Goal: Find specific page/section: Find specific page/section

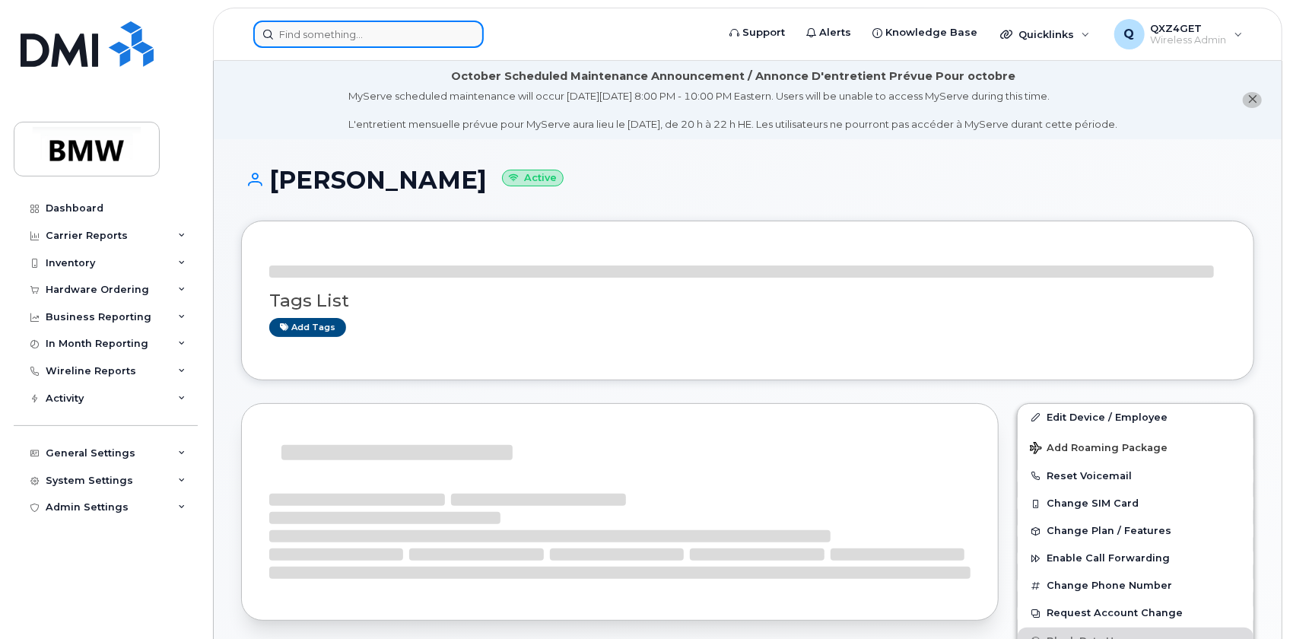
click at [376, 39] on input at bounding box center [368, 34] width 230 height 27
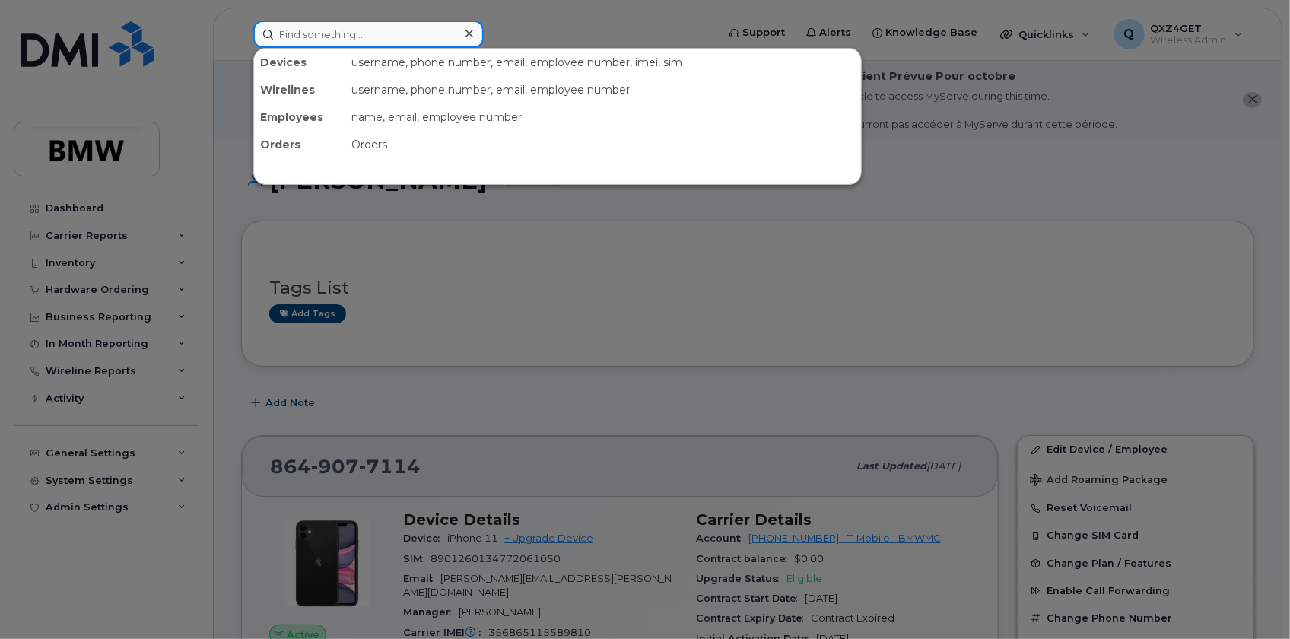
click at [387, 38] on input at bounding box center [368, 34] width 230 height 27
paste input "[PERSON_NAME][EMAIL_ADDRESS][DOMAIN_NAME]"
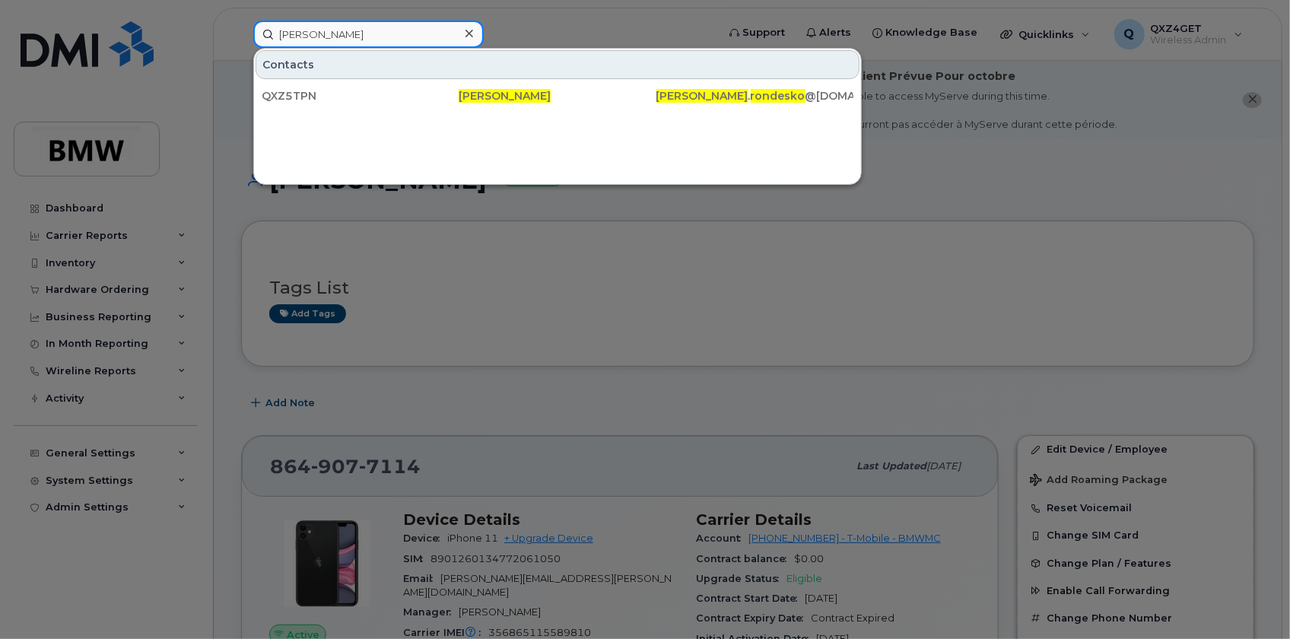
click at [355, 34] on input "[PERSON_NAME]" at bounding box center [368, 34] width 230 height 27
drag, startPoint x: 396, startPoint y: 28, endPoint x: 167, endPoint y: 48, distance: 229.0
click at [241, 48] on div "[PERSON_NAME] Contacts QXZ5TPN [PERSON_NAME] Rondesko [PERSON_NAME] . rondesko …" at bounding box center [480, 34] width 478 height 27
paste input "8645843079"
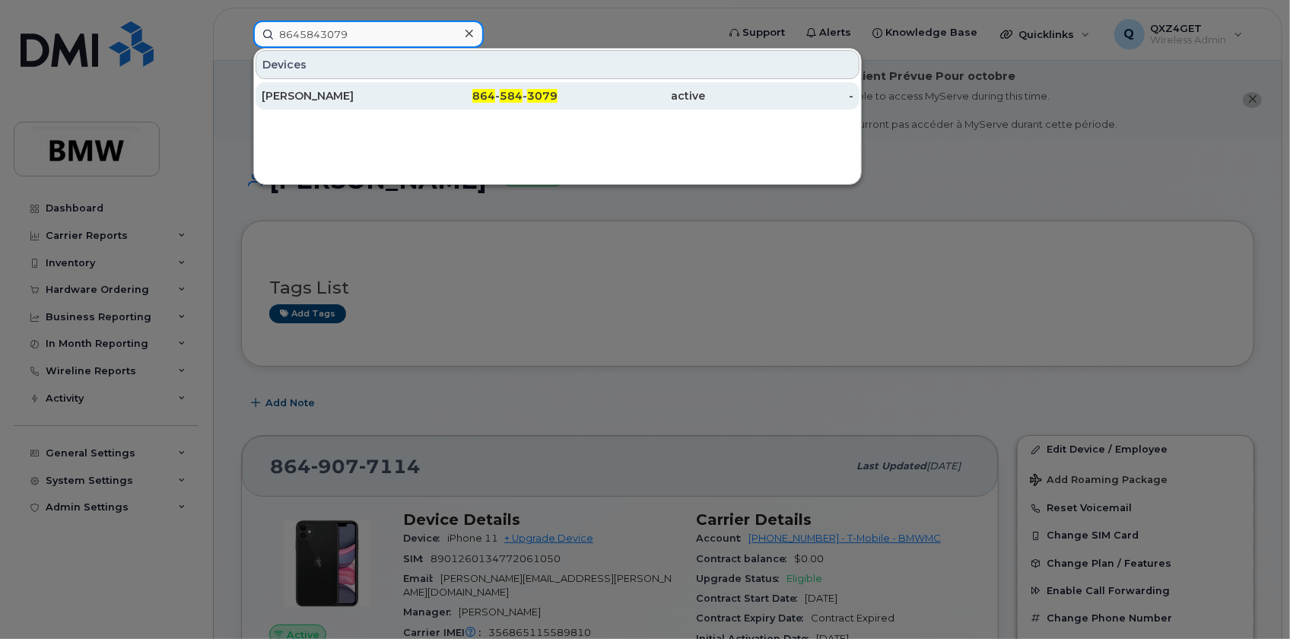
type input "8645843079"
click at [317, 91] on div "[PERSON_NAME]" at bounding box center [336, 95] width 148 height 15
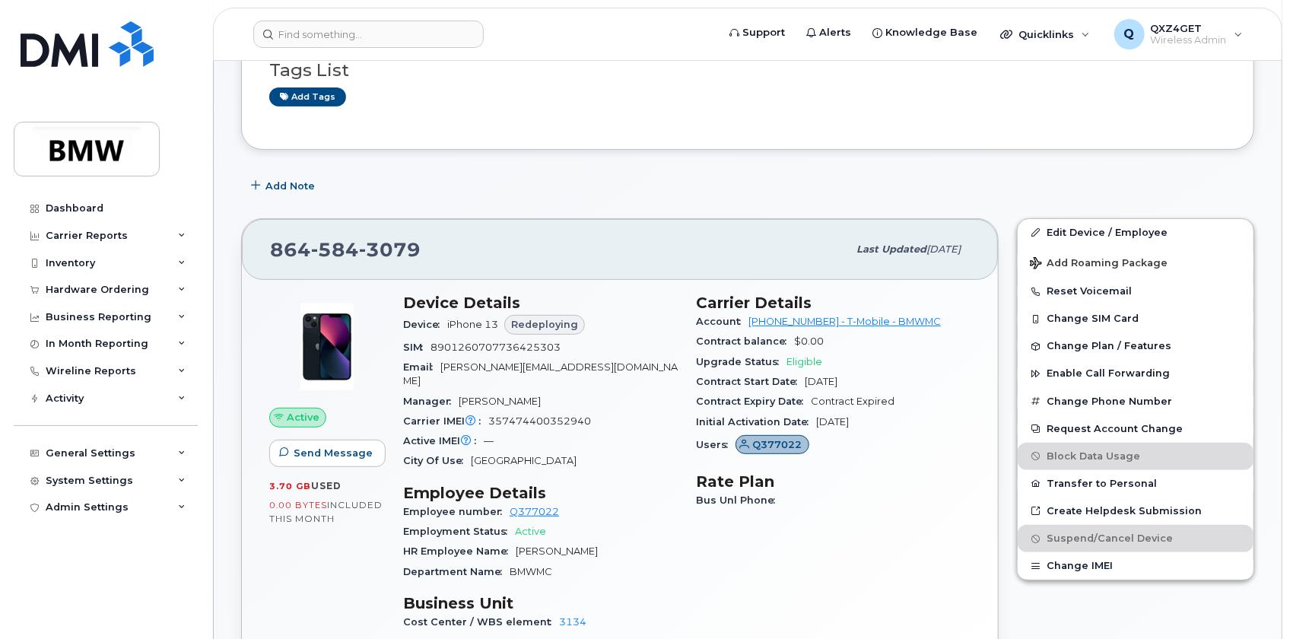
scroll to position [276, 0]
